Goal: Navigation & Orientation: Find specific page/section

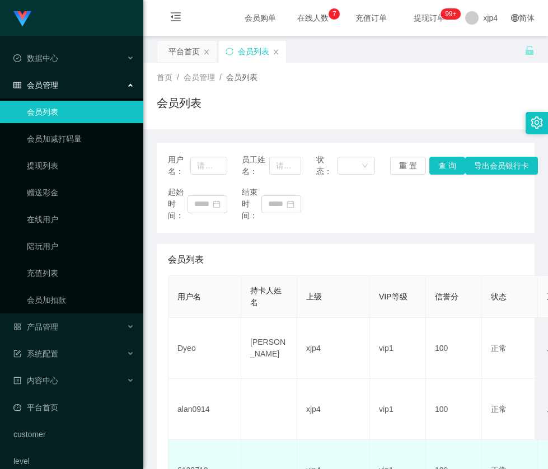
scroll to position [168, 0]
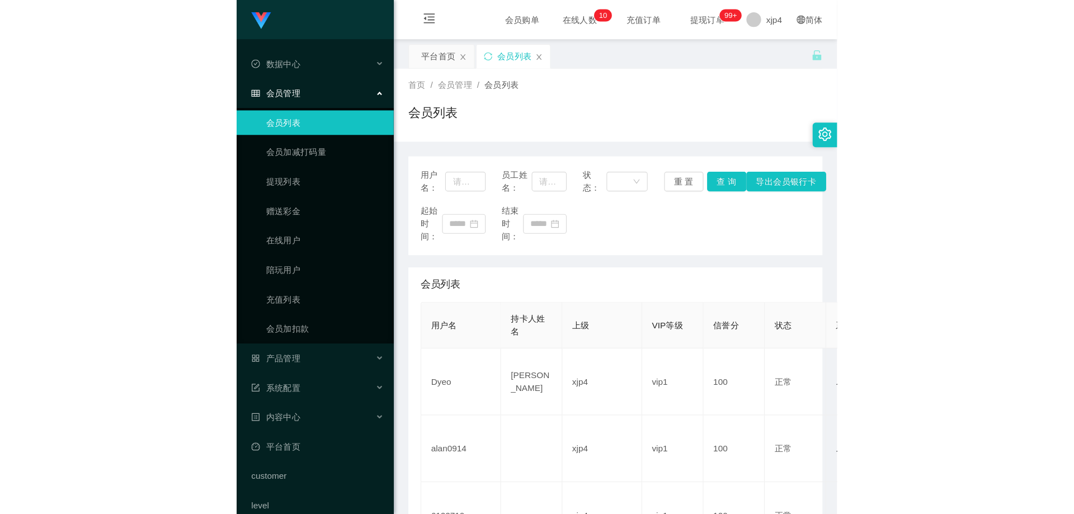
scroll to position [112, 0]
